Goal: Check status: Check status

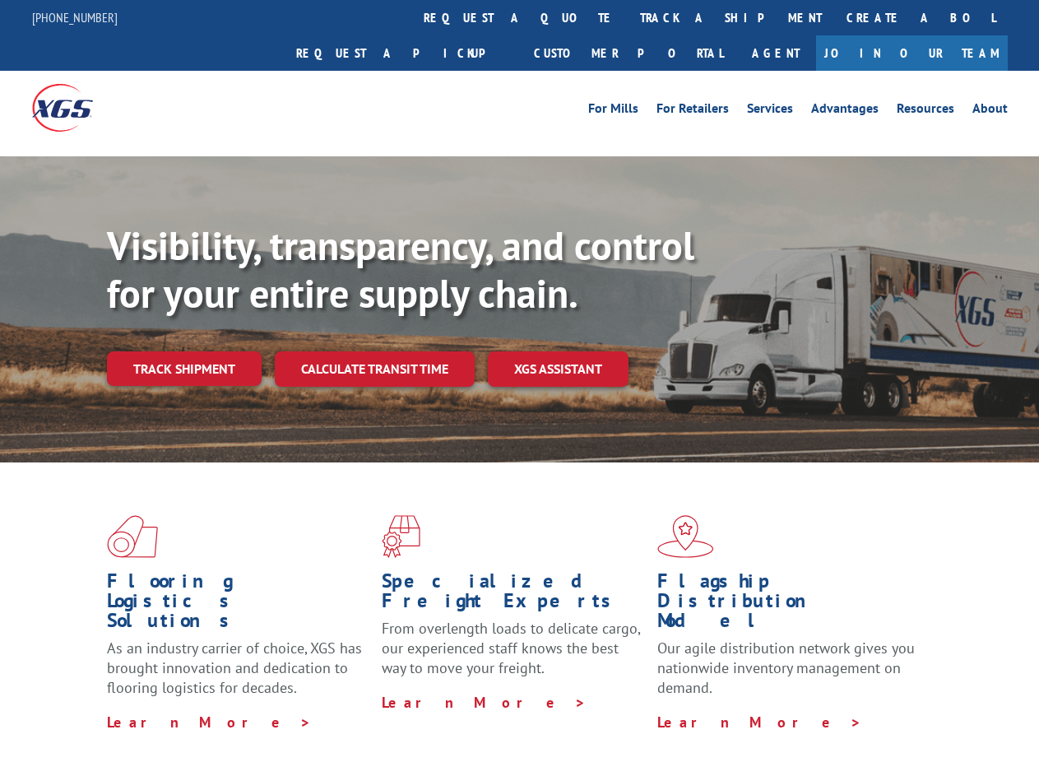
click at [519, 387] on div "Visibility, transparency, and control for your entire supply chain. Track shipm…" at bounding box center [573, 337] width 932 height 230
click at [628, 17] on link "track a shipment" at bounding box center [731, 17] width 206 height 35
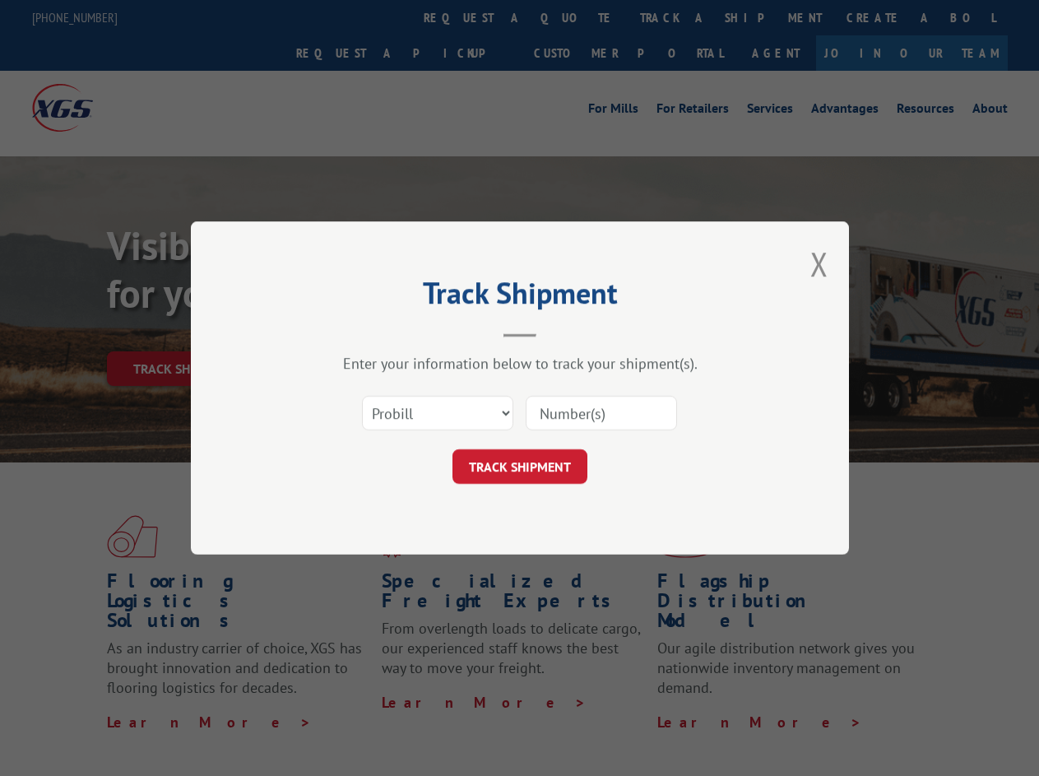
click at [574, 17] on div "Track Shipment Enter your information below to track your shipment(s). Select c…" at bounding box center [519, 388] width 1039 height 776
click at [677, 17] on div "Track Shipment Enter your information below to track your shipment(s). Select c…" at bounding box center [519, 388] width 1039 height 776
click at [183, 332] on div "Track Shipment Enter your information below to track your shipment(s). Select c…" at bounding box center [519, 388] width 1039 height 776
click at [373, 332] on header "Track Shipment" at bounding box center [520, 309] width 494 height 56
click at [559, 332] on header "Track Shipment" at bounding box center [520, 309] width 494 height 56
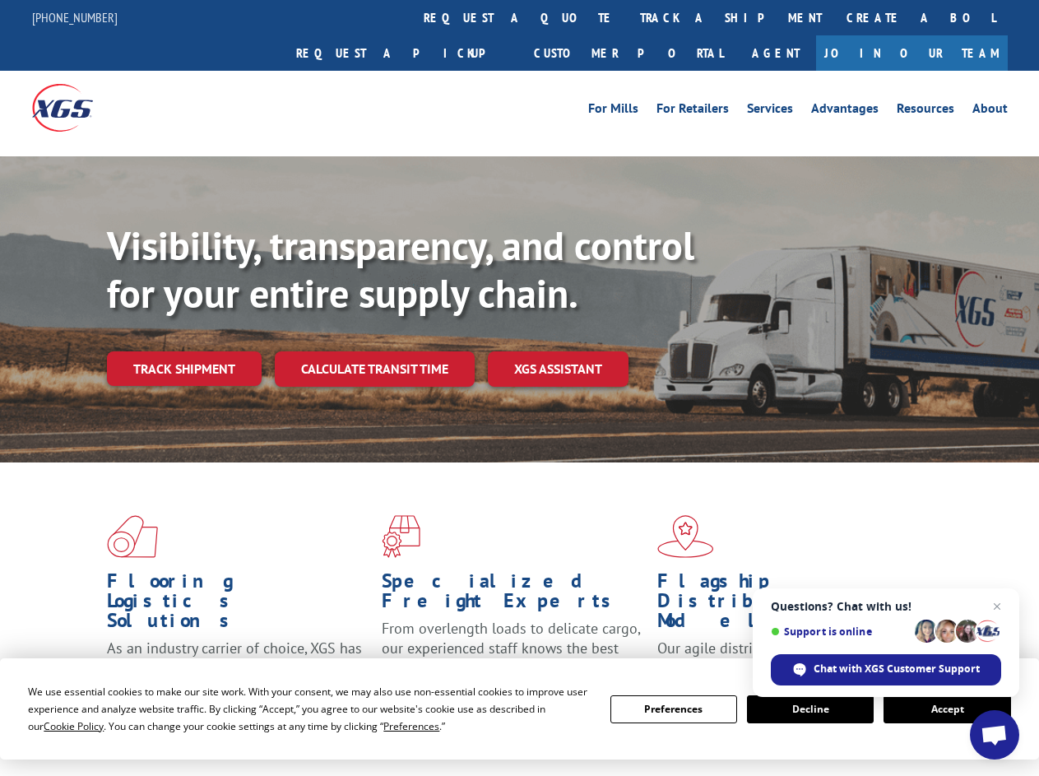
click at [519, 387] on div "Visibility, transparency, and control for your entire supply chain. Track shipm…" at bounding box center [573, 337] width 932 height 230
click at [58, 726] on span "Cookie Policy" at bounding box center [74, 726] width 60 height 14
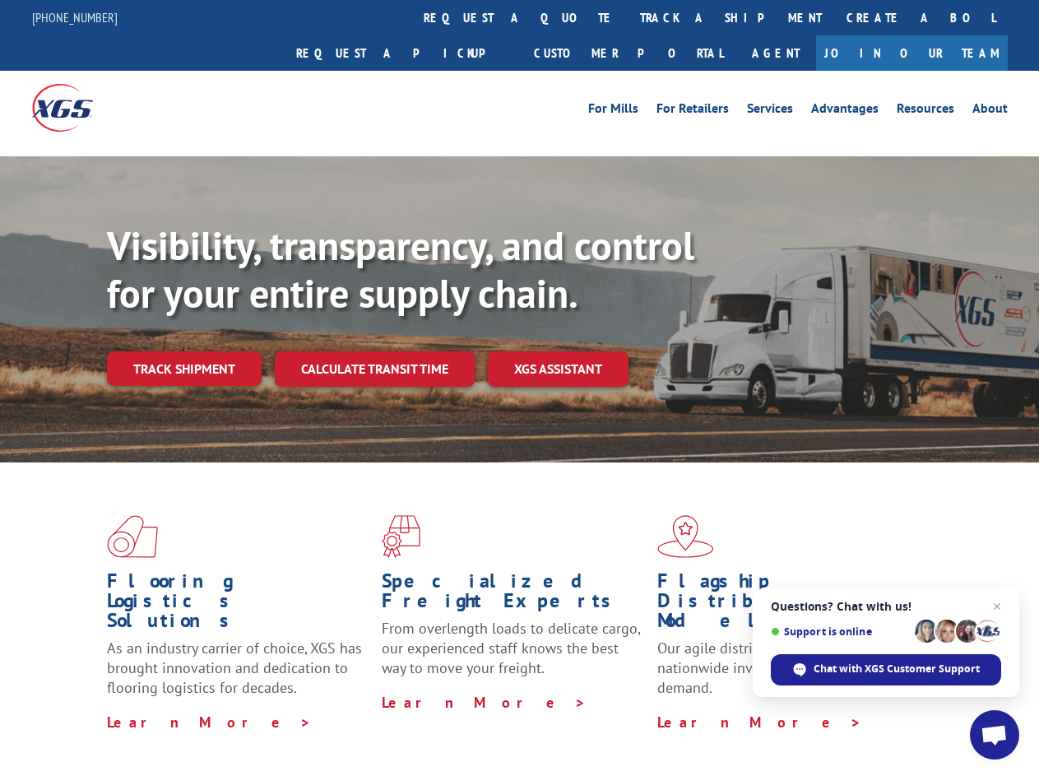
click at [396, 726] on div "Flooring Logistics Solutions As an industry carrier of choice, XGS has brought …" at bounding box center [519, 627] width 1039 height 331
click at [674, 709] on div "Flooring Logistics Solutions As an industry carrier of choice, XGS has brought …" at bounding box center [519, 623] width 1039 height 322
click at [810, 709] on div "Flooring Logistics Solutions As an industry carrier of choice, XGS has brought …" at bounding box center [519, 623] width 1039 height 322
click at [947, 709] on div "Flooring Logistics Solutions As an industry carrier of choice, XGS has brought …" at bounding box center [519, 623] width 1039 height 322
click at [519, 387] on div "Visibility, transparency, and control for your entire supply chain. Track shipm…" at bounding box center [573, 337] width 932 height 230
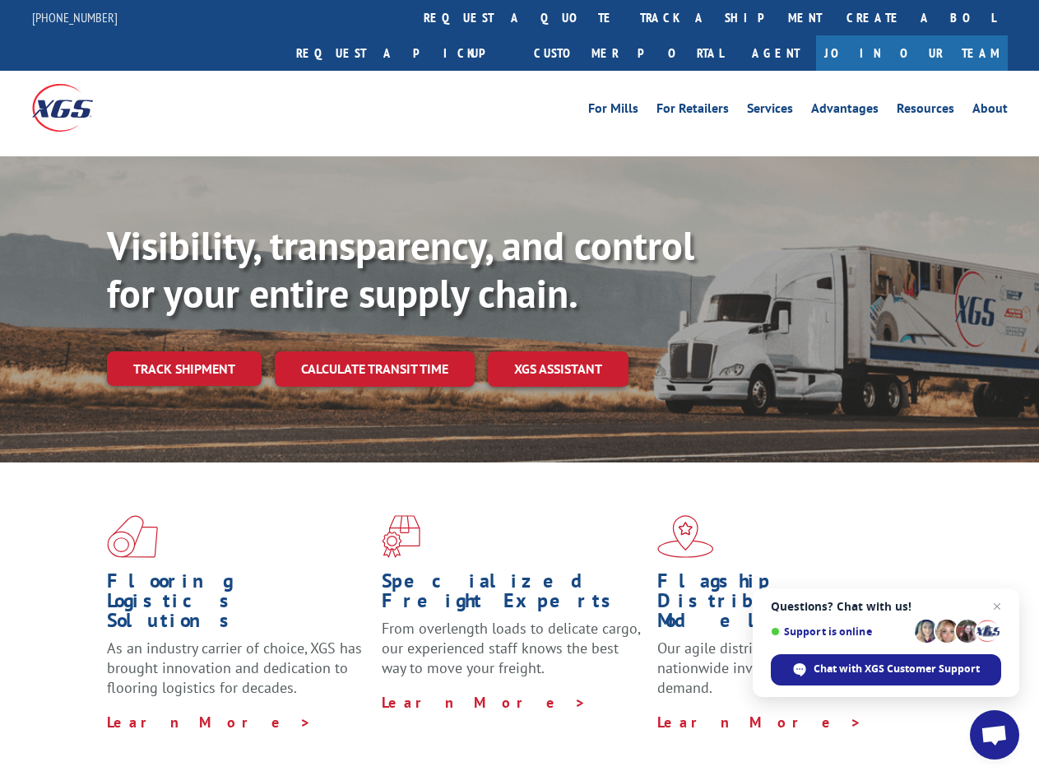
click at [628, 17] on link "track a shipment" at bounding box center [731, 17] width 206 height 35
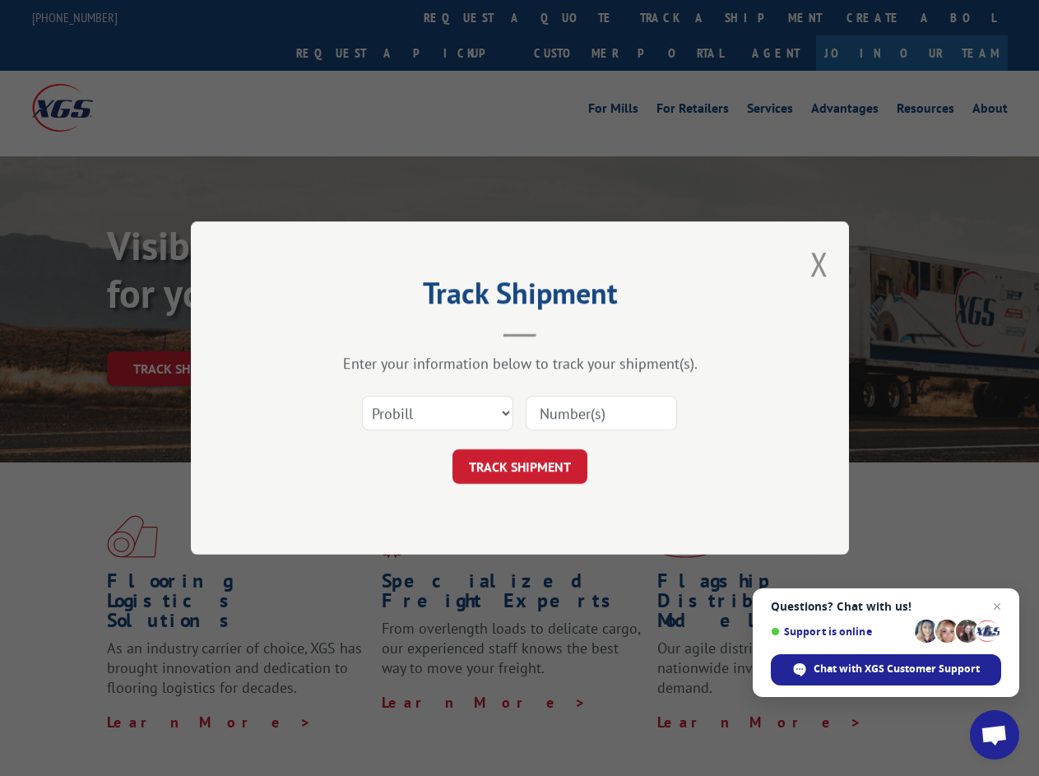
click at [574, 17] on div "Track Shipment Enter your information below to track your shipment(s). Select c…" at bounding box center [519, 388] width 1039 height 776
click at [677, 17] on div "Track Shipment Enter your information below to track your shipment(s). Select c…" at bounding box center [519, 388] width 1039 height 776
